Goal: Task Accomplishment & Management: Manage account settings

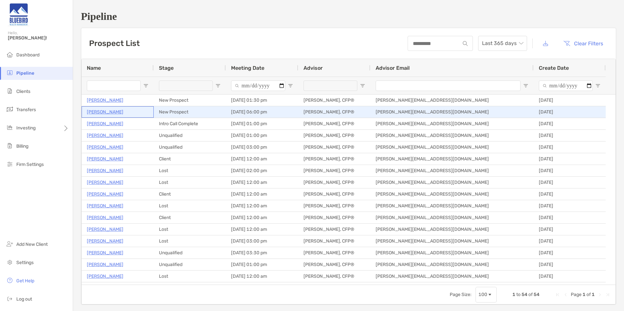
click at [107, 113] on p "Scott Enos" at bounding box center [105, 112] width 37 height 8
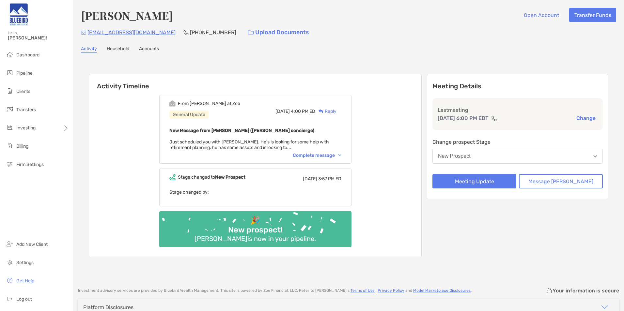
click at [469, 158] on div "New Prospect" at bounding box center [454, 156] width 33 height 6
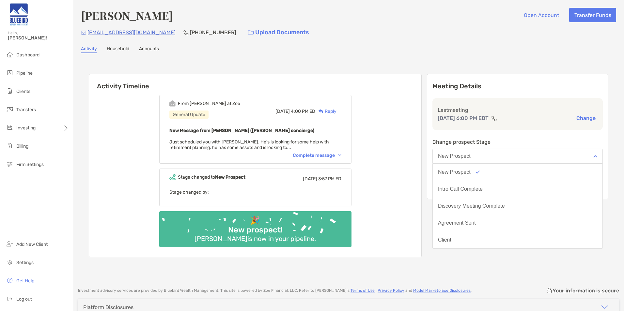
click at [421, 135] on div "From Ariella at Zoe General Update Fri, Aug 22 4:00 PM ED Reply New Message fro…" at bounding box center [255, 173] width 332 height 167
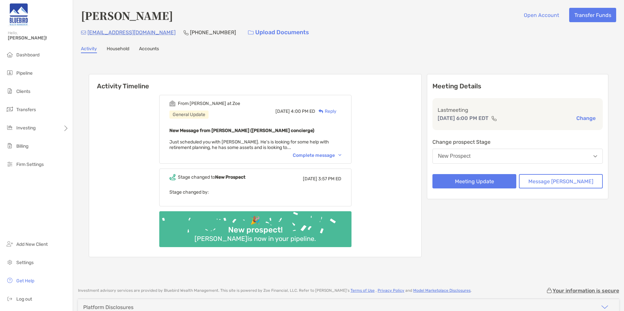
click at [525, 157] on button "New Prospect" at bounding box center [517, 156] width 170 height 15
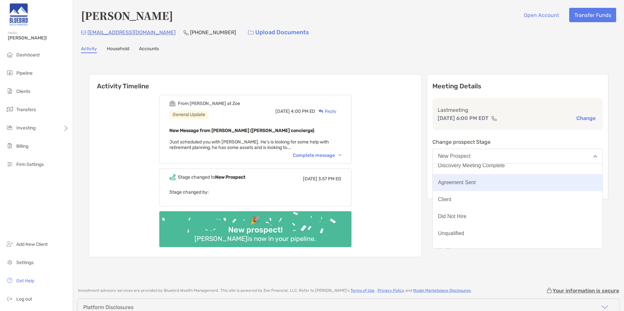
scroll to position [51, 0]
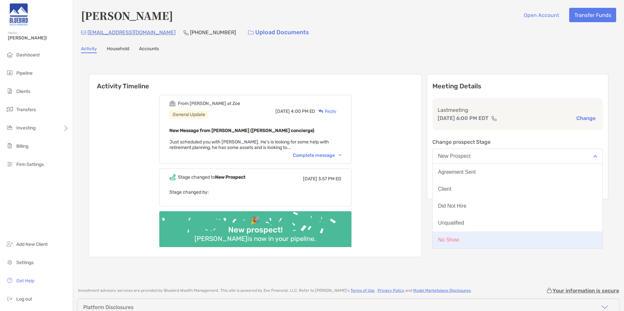
click at [495, 235] on button "No Show" at bounding box center [518, 240] width 170 height 17
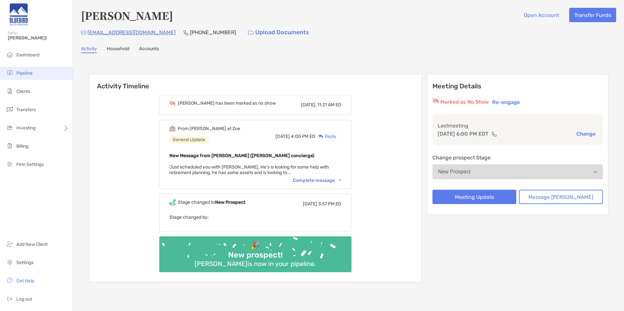
click at [27, 76] on span "Pipeline" at bounding box center [24, 74] width 16 height 6
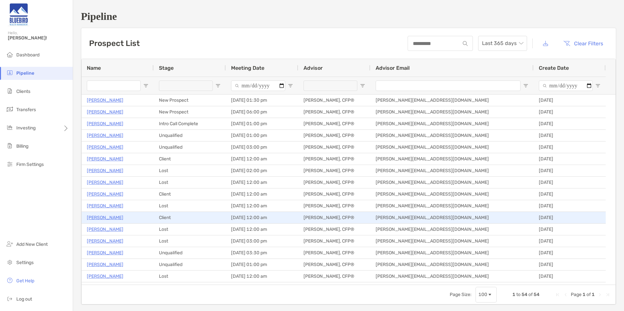
click at [113, 220] on p "Bethann Baer" at bounding box center [105, 218] width 37 height 8
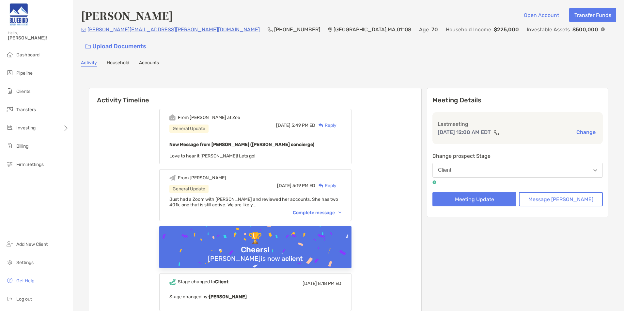
click at [313, 210] on div "Complete message" at bounding box center [317, 213] width 49 height 6
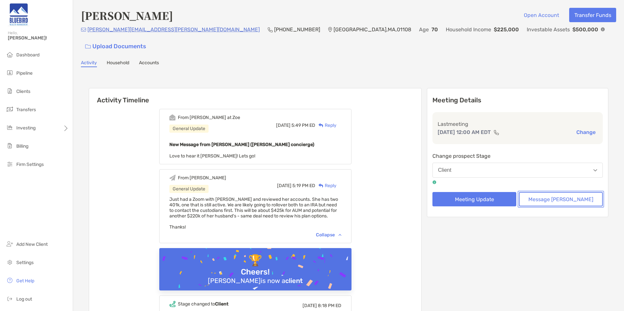
click at [555, 192] on button "Message Zoe" at bounding box center [561, 199] width 84 height 14
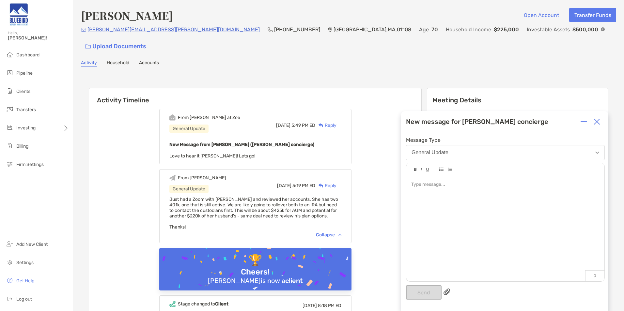
click at [461, 215] on div at bounding box center [505, 225] width 198 height 99
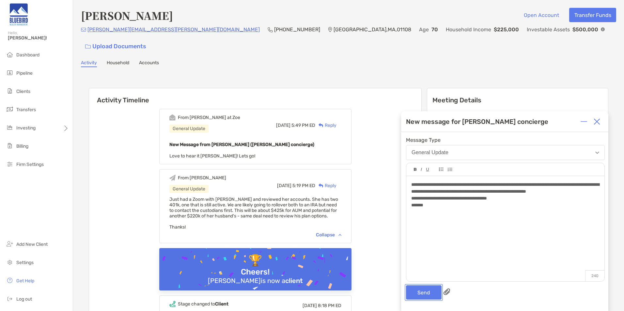
click at [427, 294] on button "Send" at bounding box center [424, 293] width 36 height 14
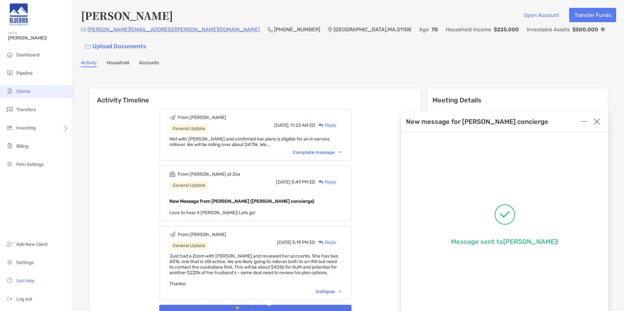
click at [38, 92] on li "Clients" at bounding box center [36, 91] width 73 height 13
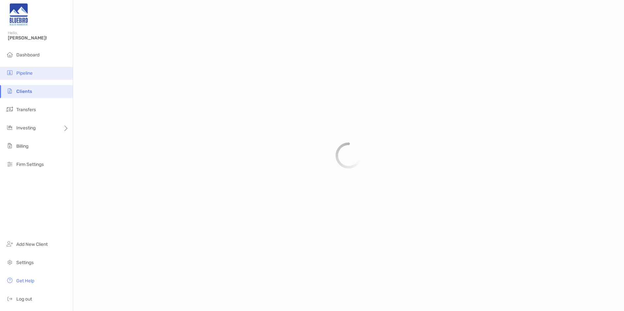
click at [33, 71] on li "Pipeline" at bounding box center [36, 73] width 73 height 13
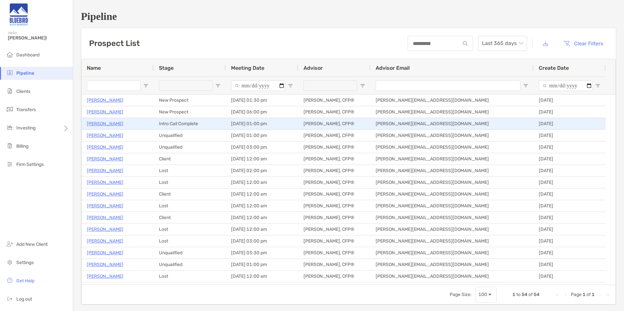
click at [102, 127] on p "[PERSON_NAME]" at bounding box center [105, 124] width 37 height 8
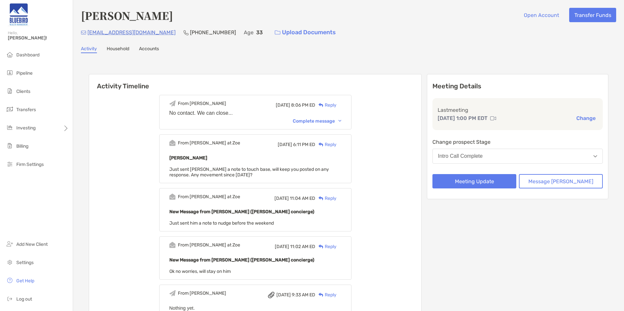
click at [481, 161] on button "Intro Call Complete" at bounding box center [517, 156] width 170 height 15
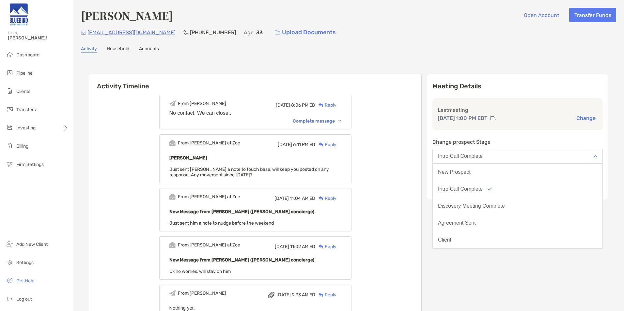
click at [336, 119] on div "Complete message" at bounding box center [317, 121] width 49 height 6
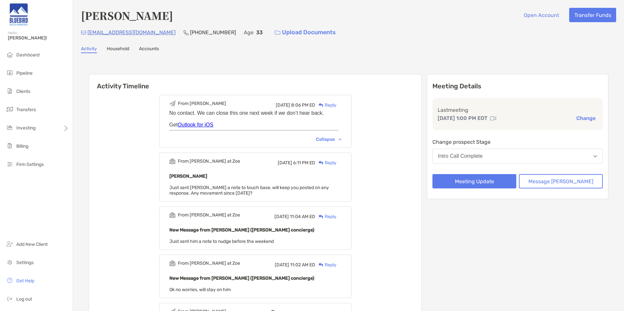
click at [475, 155] on div "Intro Call Complete" at bounding box center [460, 156] width 45 height 6
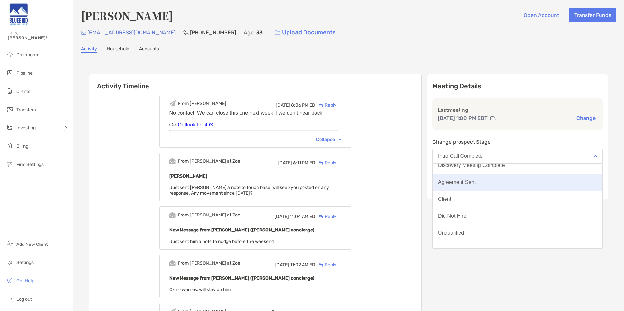
scroll to position [51, 0]
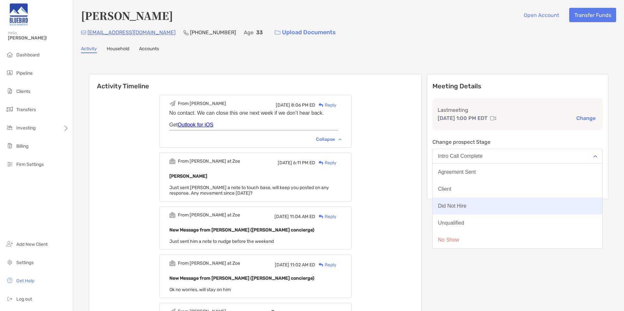
click at [498, 208] on button "Did Not Hire" at bounding box center [518, 206] width 170 height 17
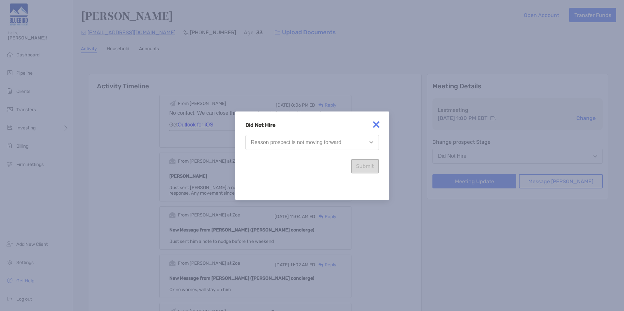
click at [325, 144] on div "Reason prospect is not moving forward" at bounding box center [296, 143] width 90 height 6
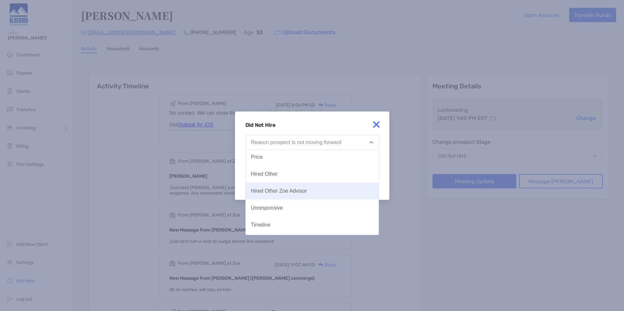
scroll to position [34, 0]
click at [279, 193] on div "Unresponsive" at bounding box center [267, 193] width 32 height 6
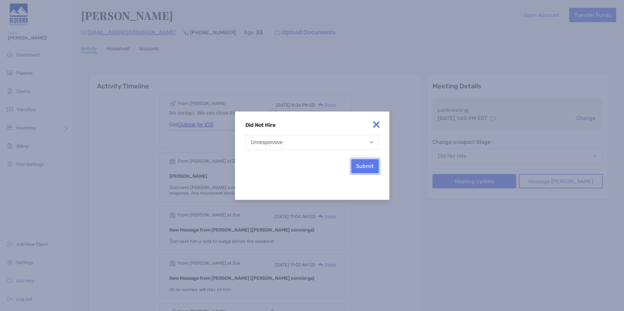
click at [367, 167] on button "Submit" at bounding box center [365, 166] width 28 height 14
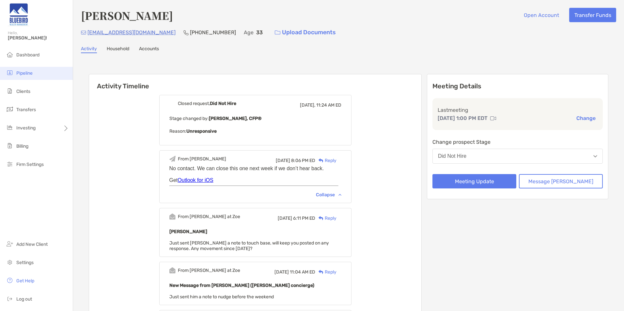
click at [37, 72] on li "Pipeline" at bounding box center [36, 73] width 73 height 13
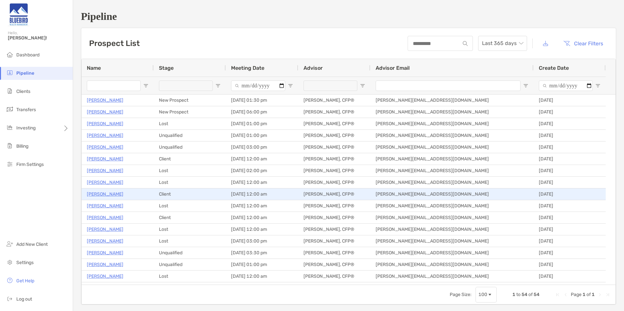
click at [111, 194] on p "[PERSON_NAME]" at bounding box center [105, 194] width 37 height 8
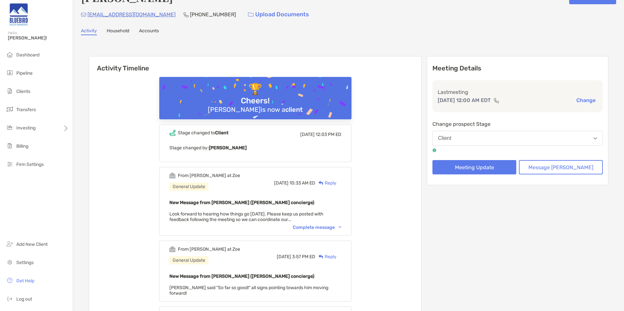
scroll to position [33, 0]
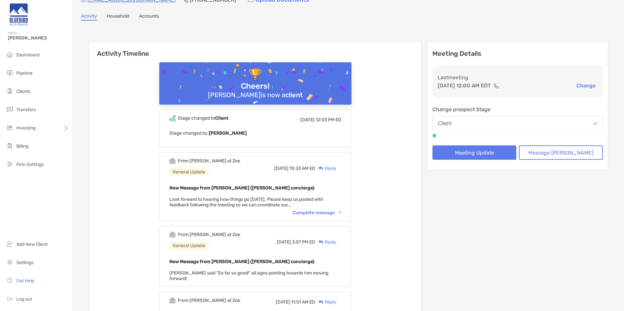
click at [317, 216] on div "From Matthew at Zoe General Update Mon, Jul 21 10:33 AM ED Reply New Message fr…" at bounding box center [255, 186] width 192 height 69
click at [317, 213] on div "Complete message" at bounding box center [317, 213] width 49 height 6
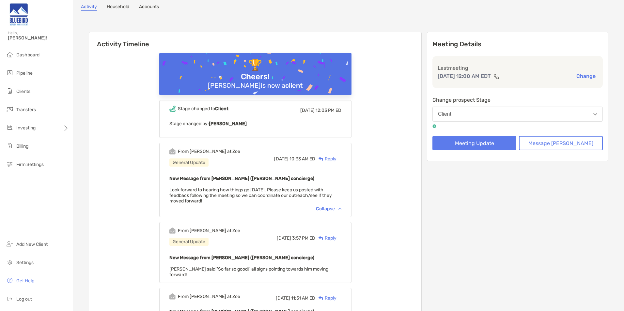
scroll to position [0, 0]
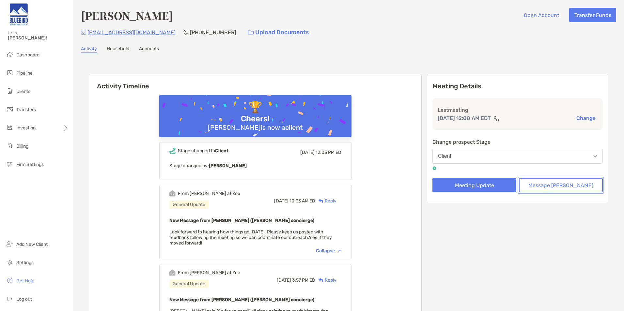
click at [572, 189] on button "Message [PERSON_NAME]" at bounding box center [561, 185] width 84 height 14
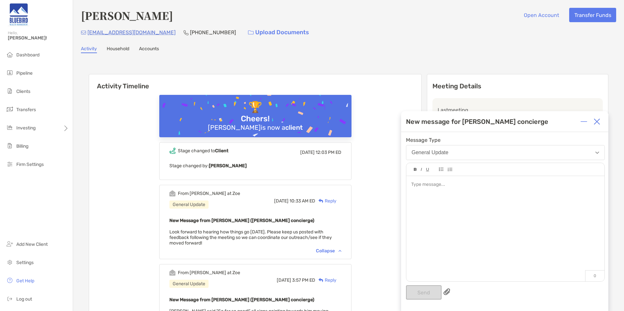
click at [473, 191] on div at bounding box center [505, 225] width 198 height 99
click at [422, 295] on button "Send" at bounding box center [424, 293] width 36 height 14
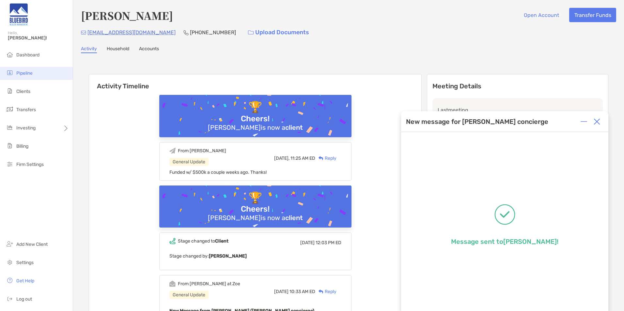
click at [33, 74] on li "Pipeline" at bounding box center [36, 73] width 73 height 13
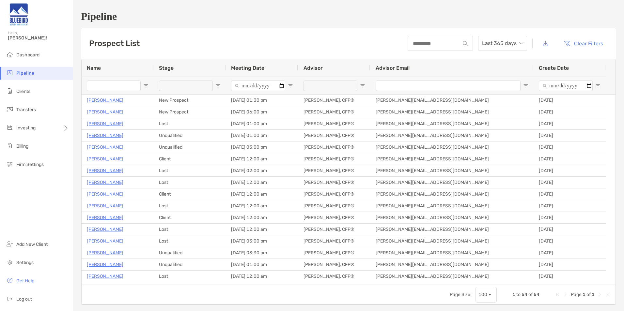
click at [181, 86] on div at bounding box center [186, 86] width 54 height 10
click at [222, 113] on div "(Select All)" at bounding box center [251, 116] width 62 height 9
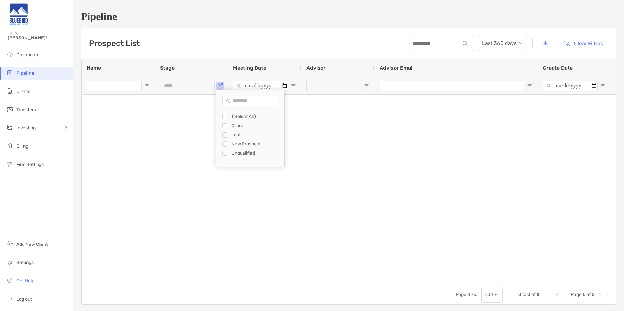
type input "**********"
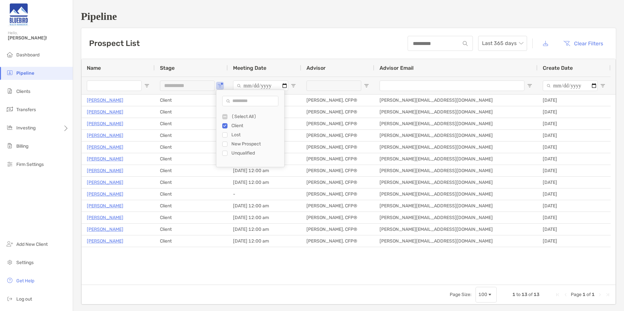
click at [244, 284] on div "Ethan Rabinowitz Client 07/31/2025 - 12:00 am Keith Corbett, CFP® keith@bluebir…" at bounding box center [349, 190] width 534 height 190
click at [487, 294] on span "Page Size" at bounding box center [489, 294] width 5 height 5
click at [281, 265] on div "Ethan Rabinowitz Client 07/31/2025 - 12:00 am Keith Corbett, CFP® keith@bluebir…" at bounding box center [349, 190] width 534 height 190
click at [498, 47] on span "Last 365 days" at bounding box center [502, 43] width 41 height 14
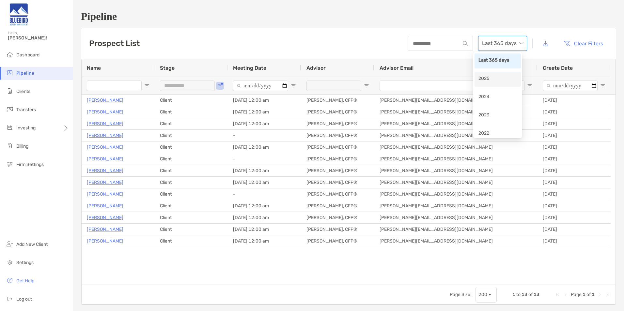
click at [498, 78] on div "2025" at bounding box center [498, 79] width 39 height 8
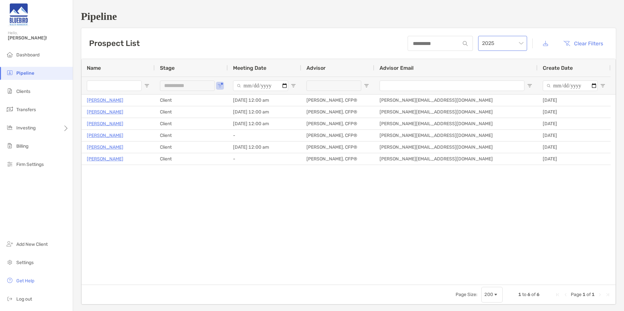
click at [507, 44] on span "2025" at bounding box center [502, 43] width 41 height 14
click at [492, 97] on div "2024" at bounding box center [498, 97] width 39 height 8
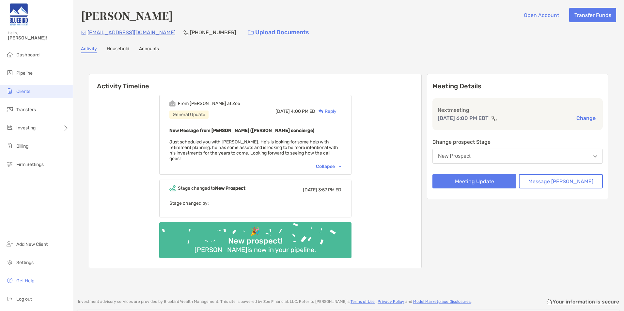
click at [25, 91] on span "Clients" at bounding box center [23, 92] width 14 height 6
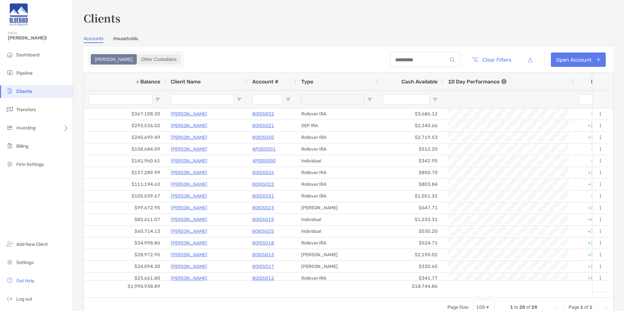
click at [138, 60] on div "Other Custodians" at bounding box center [158, 59] width 43 height 9
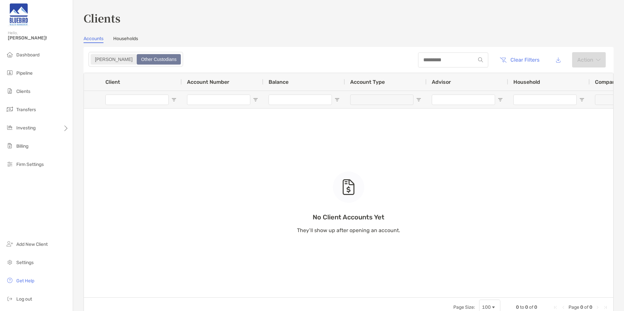
click at [100, 59] on div "Zoe" at bounding box center [113, 59] width 45 height 9
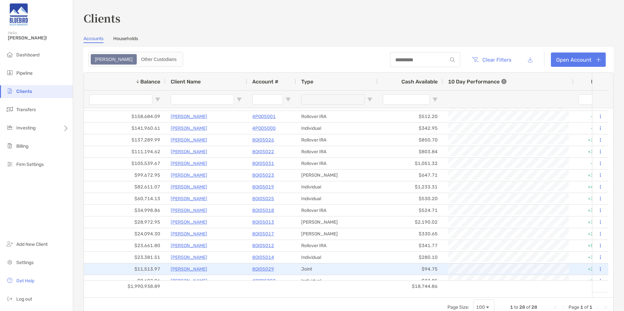
scroll to position [65, 0]
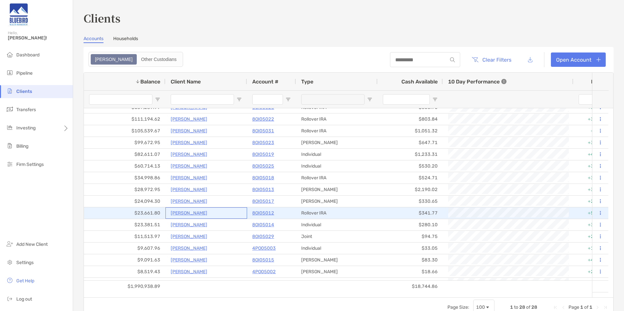
click at [182, 215] on p "Keith Corbett" at bounding box center [189, 213] width 37 height 8
